Goal: Find specific page/section: Find specific page/section

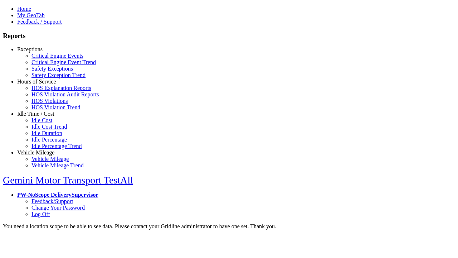
click at [41, 52] on link "Exceptions" at bounding box center [29, 49] width 25 height 6
click at [47, 72] on link "Safety Exceptions" at bounding box center [52, 68] width 42 height 6
select select "**"
select select
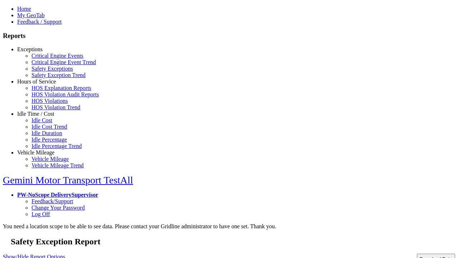
select select
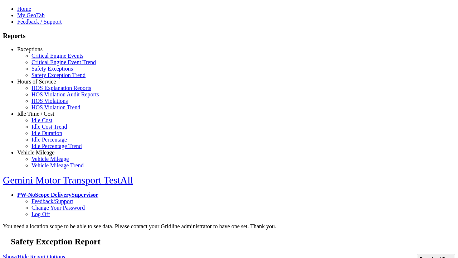
select select
